Goal: Task Accomplishment & Management: Use online tool/utility

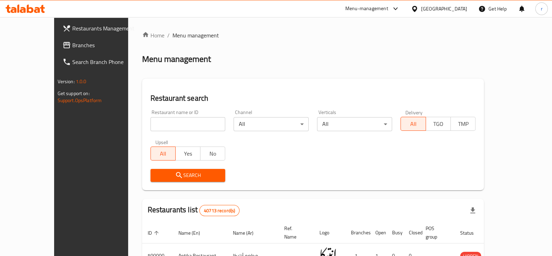
click at [72, 45] on span "Branches" at bounding box center [106, 45] width 68 height 8
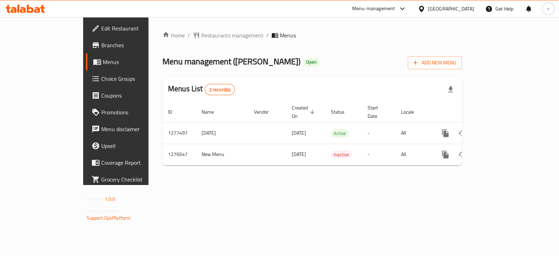
click at [101, 78] on span "Choice Groups" at bounding box center [136, 78] width 70 height 8
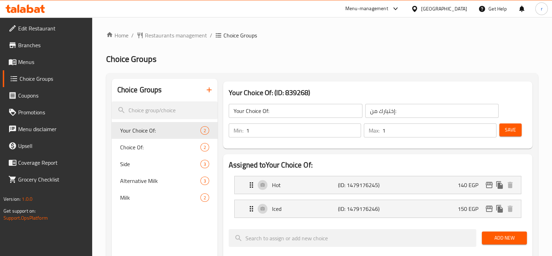
click at [140, 183] on span "Alternative Milk" at bounding box center [160, 180] width 80 height 8
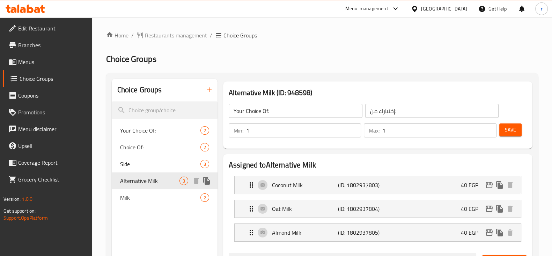
type input "Alternative Milk"
type input "الحليب البديل"
type input "0"
